Goal: Task Accomplishment & Management: Manage account settings

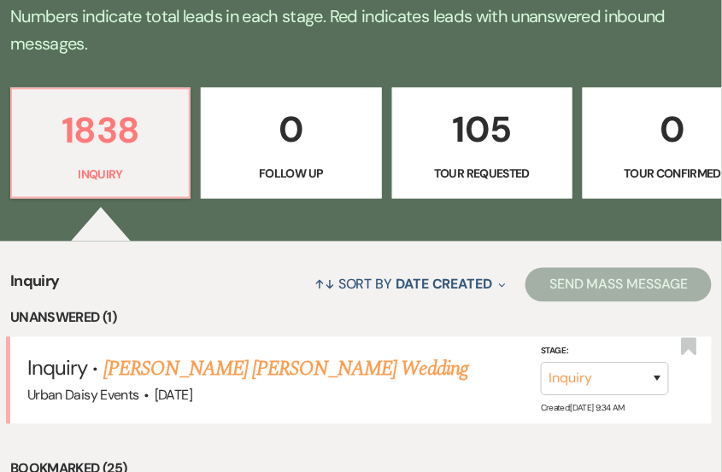
scroll to position [483, 0]
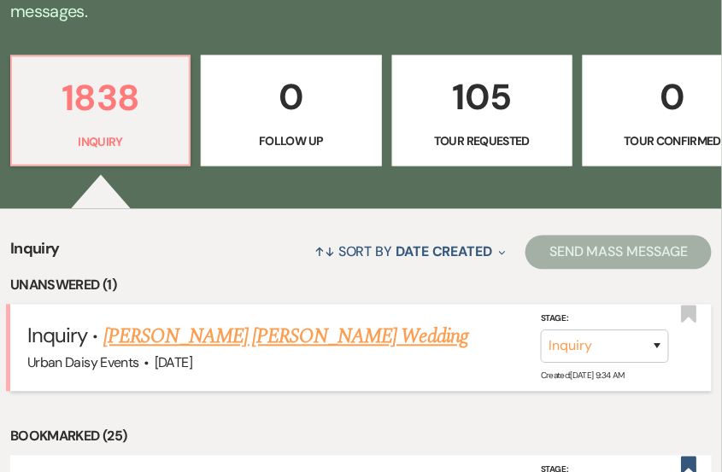
click at [299, 322] on link "[PERSON_NAME] [PERSON_NAME] Wedding" at bounding box center [285, 337] width 365 height 31
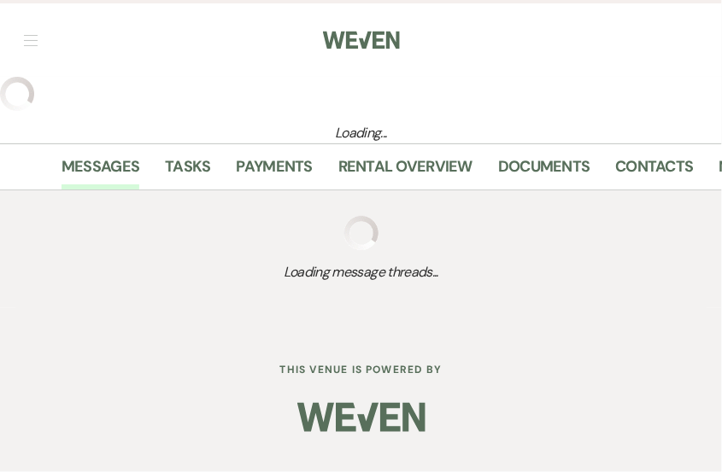
select select "5"
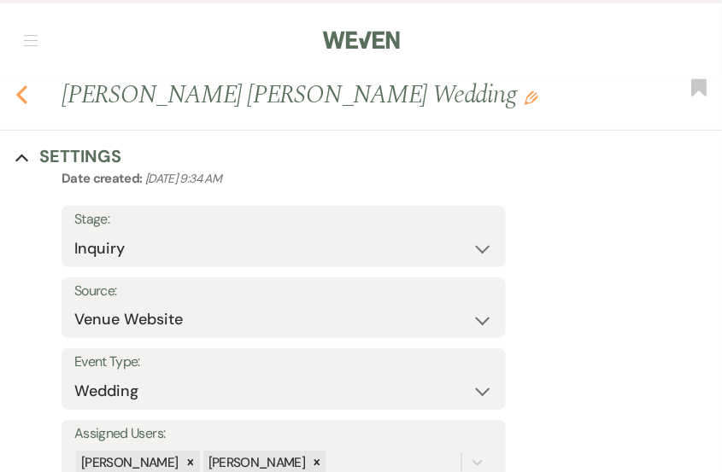
click at [17, 96] on use "button" at bounding box center [21, 94] width 11 height 19
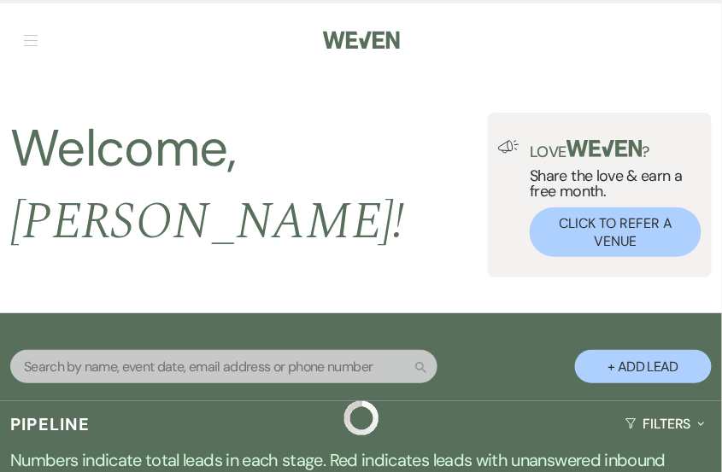
scroll to position [483, 0]
